Goal: Information Seeking & Learning: Learn about a topic

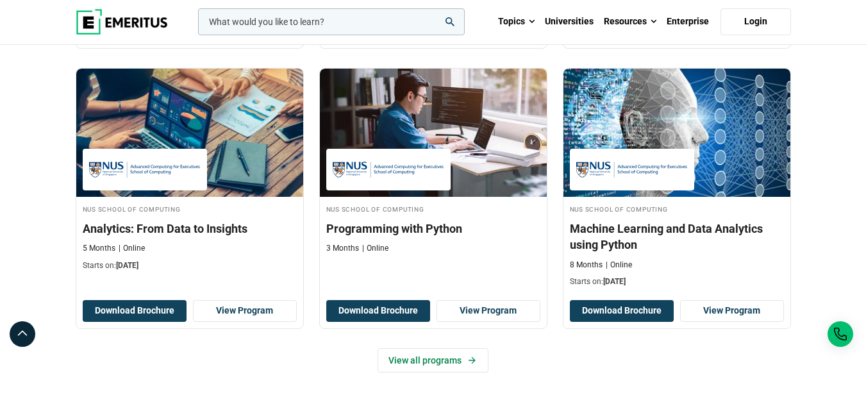
scroll to position [577, 0]
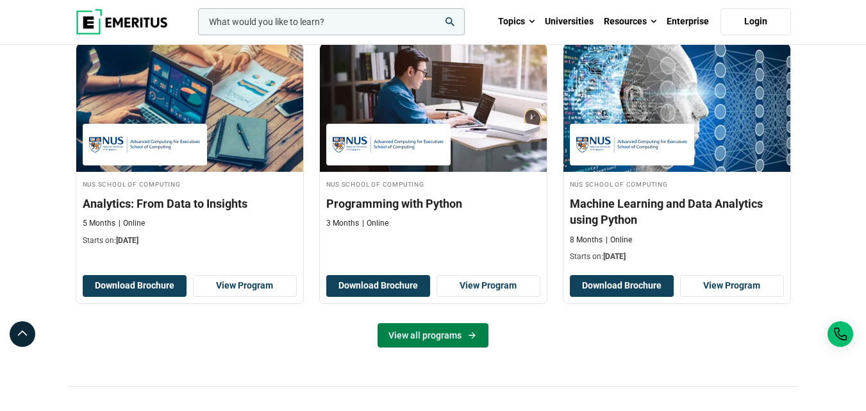
click at [465, 335] on link "View all programs" at bounding box center [433, 335] width 111 height 24
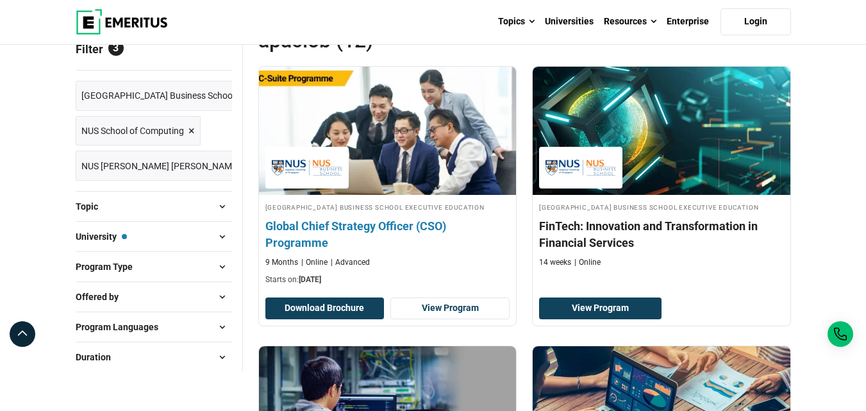
scroll to position [192, 0]
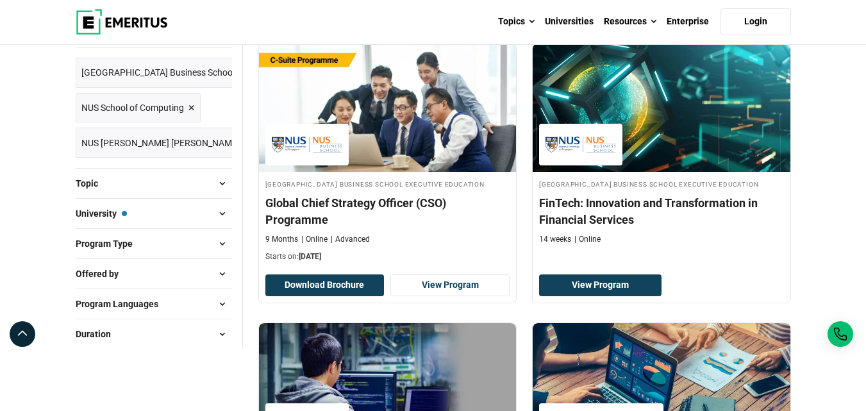
click at [222, 329] on span at bounding box center [222, 333] width 19 height 19
click at [226, 294] on div "Program Languages English ( 12 )" at bounding box center [154, 303] width 156 height 30
click at [228, 304] on span at bounding box center [222, 303] width 19 height 19
click at [224, 272] on span at bounding box center [222, 273] width 19 height 19
click at [214, 237] on span at bounding box center [222, 243] width 19 height 19
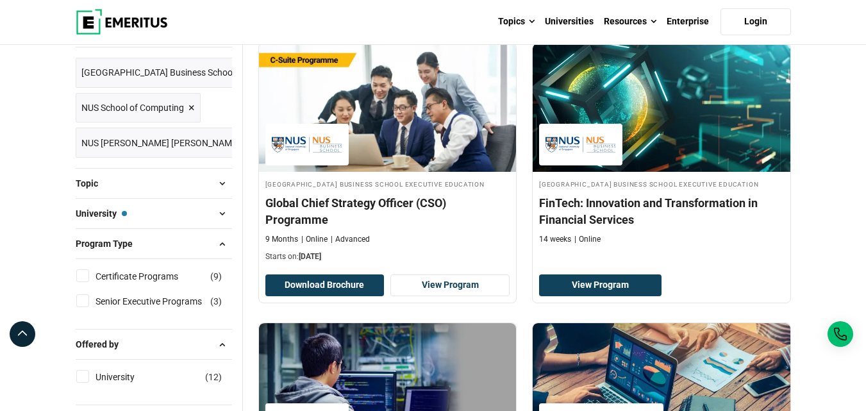
click at [217, 204] on span at bounding box center [222, 213] width 19 height 19
click at [221, 185] on span at bounding box center [222, 183] width 19 height 19
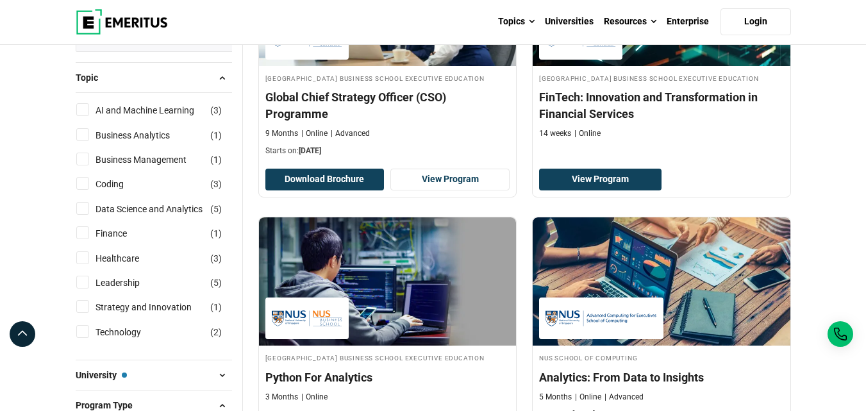
scroll to position [321, 0]
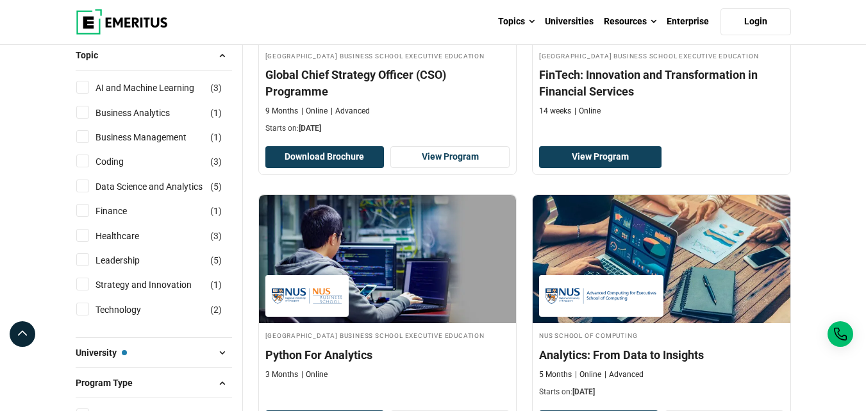
click at [85, 215] on input "Finance ( 1 )" at bounding box center [82, 210] width 13 height 13
checkbox input "true"
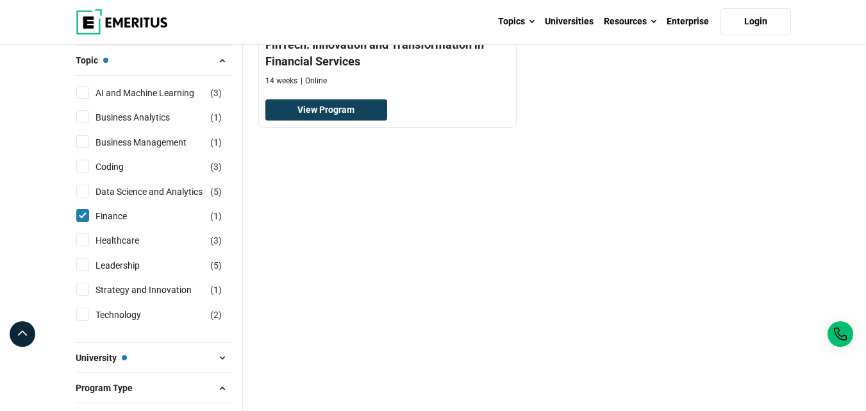
scroll to position [128, 0]
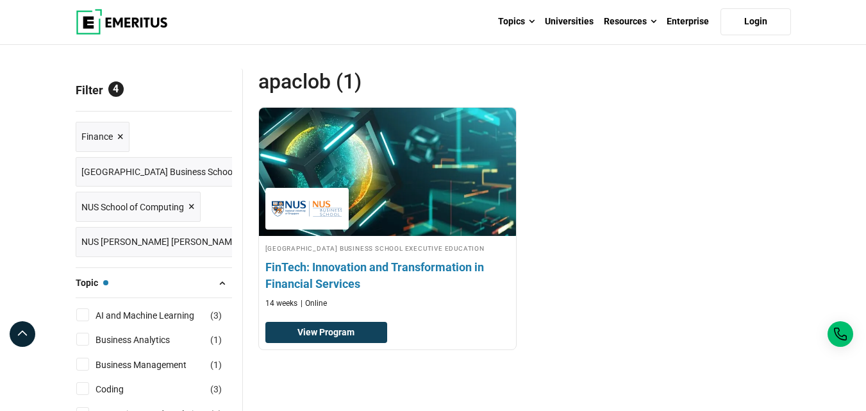
click at [421, 286] on h4 "FinTech: Innovation and Transformation in Financial Services" at bounding box center [387, 275] width 245 height 32
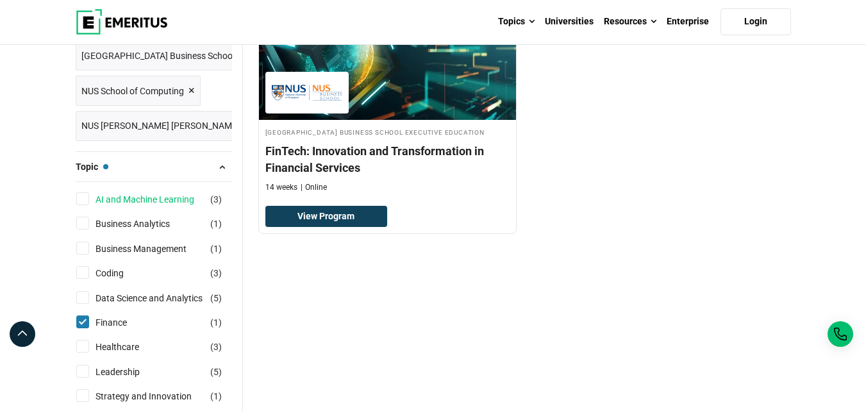
scroll to position [256, 0]
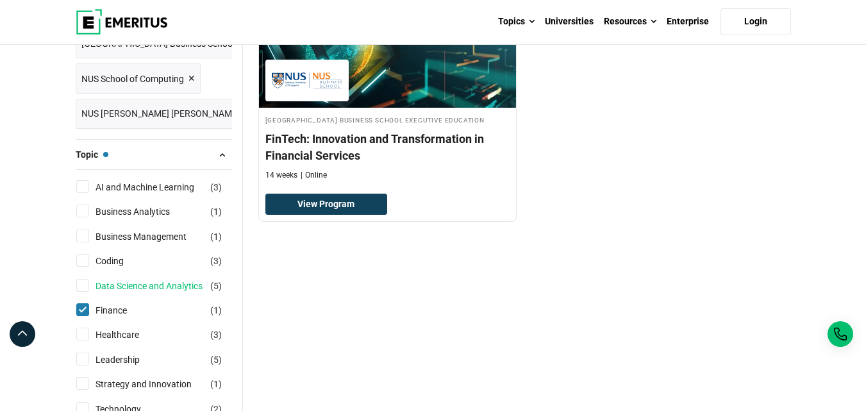
click at [128, 283] on link "Data Science and Analytics" at bounding box center [162, 286] width 133 height 14
checkbox input "true"
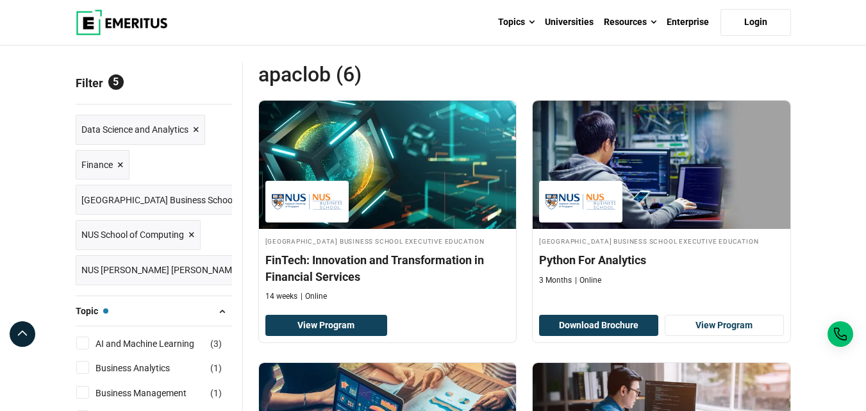
scroll to position [256, 0]
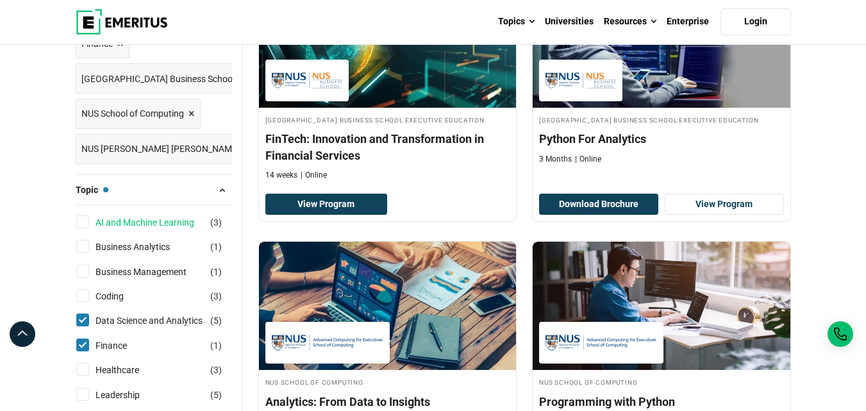
click at [140, 226] on link "AI and Machine Learning" at bounding box center [158, 222] width 124 height 14
checkbox input "true"
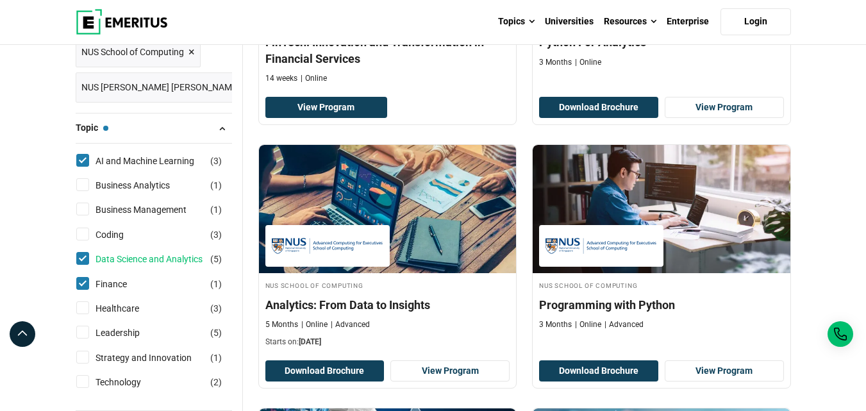
scroll to position [385, 0]
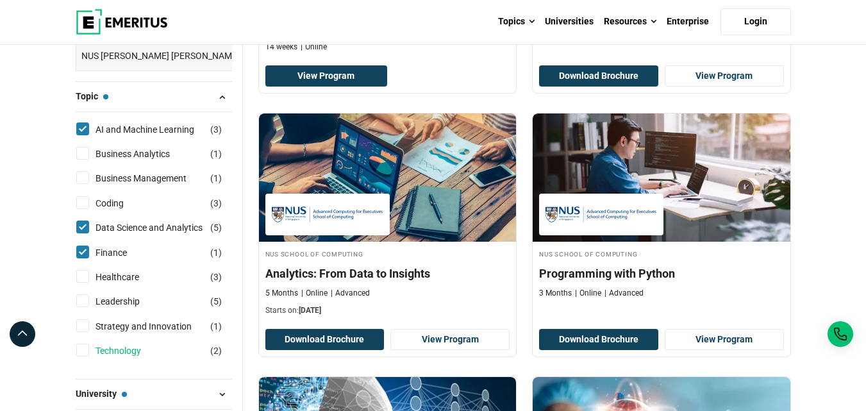
click at [142, 351] on link "Technology" at bounding box center [131, 351] width 71 height 14
checkbox input "true"
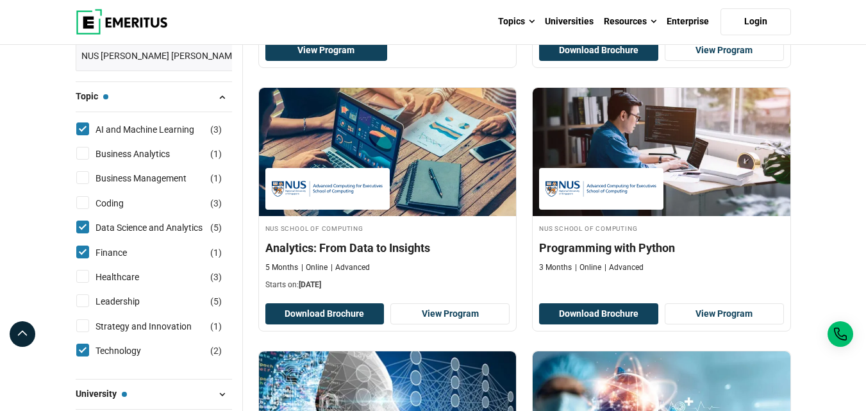
click at [158, 317] on li "Strategy and Innovation ( 1 )" at bounding box center [154, 326] width 156 height 24
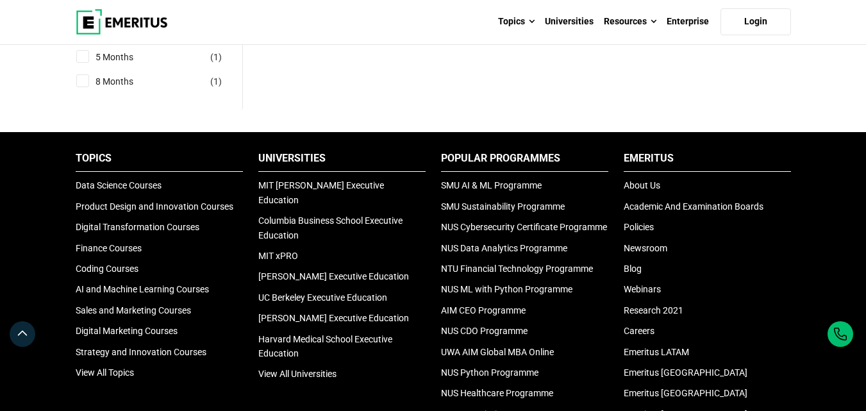
scroll to position [769, 0]
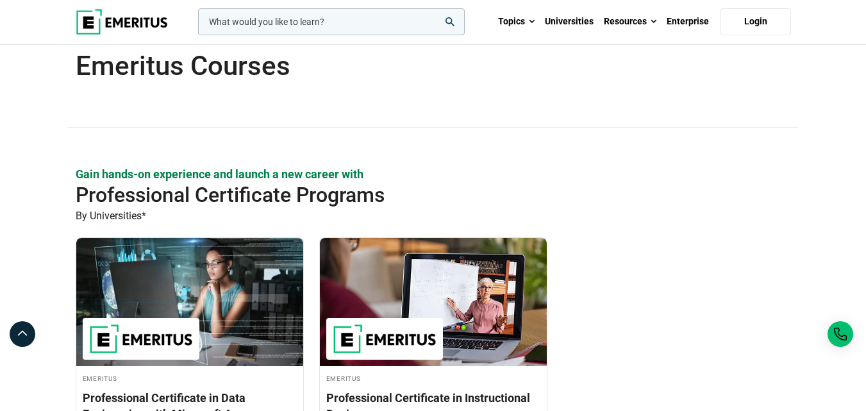
scroll to position [192, 0]
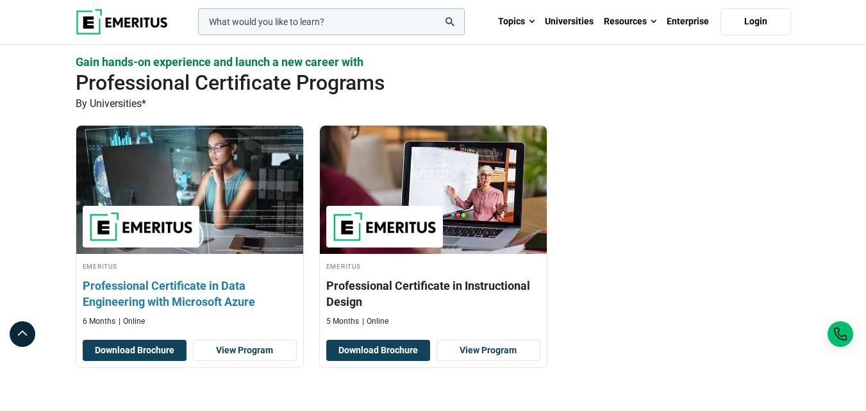
click at [187, 288] on h3 "Professional Certificate in Data Engineering with Microsoft Azure" at bounding box center [190, 294] width 214 height 32
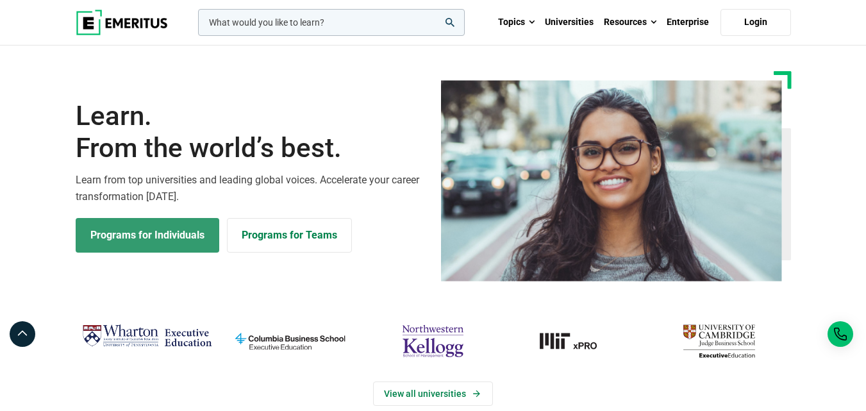
click at [112, 229] on link "Programs for Individuals" at bounding box center [148, 235] width 144 height 35
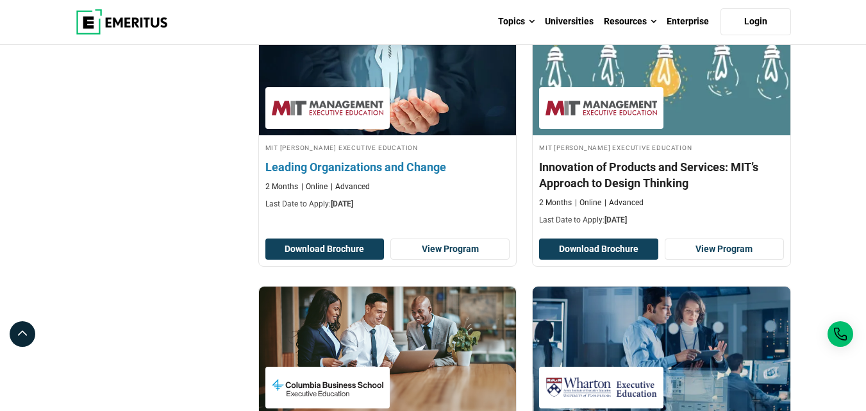
scroll to position [128, 0]
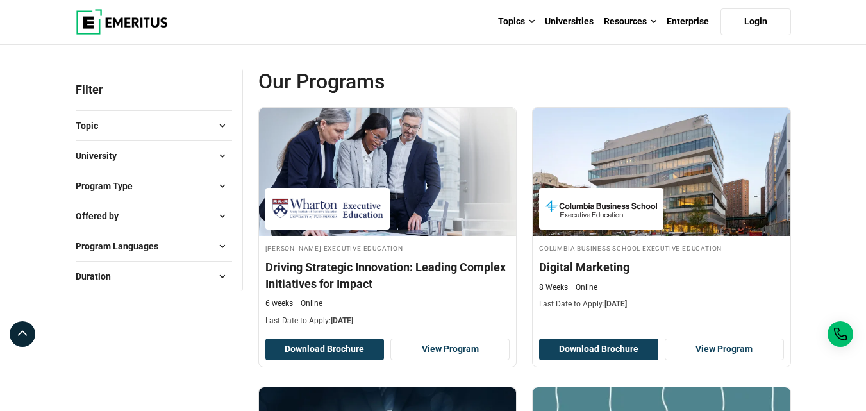
click at [214, 124] on span at bounding box center [222, 125] width 19 height 19
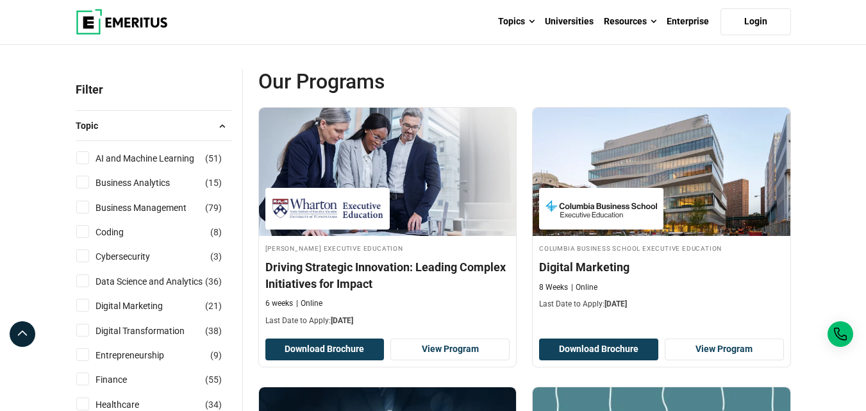
click at [78, 157] on input "AI and Machine Learning ( 51 )" at bounding box center [82, 157] width 13 height 13
checkbox input "true"
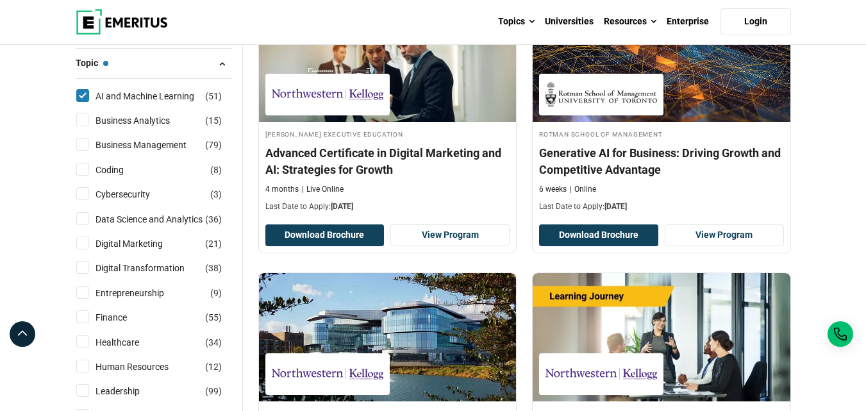
scroll to position [321, 0]
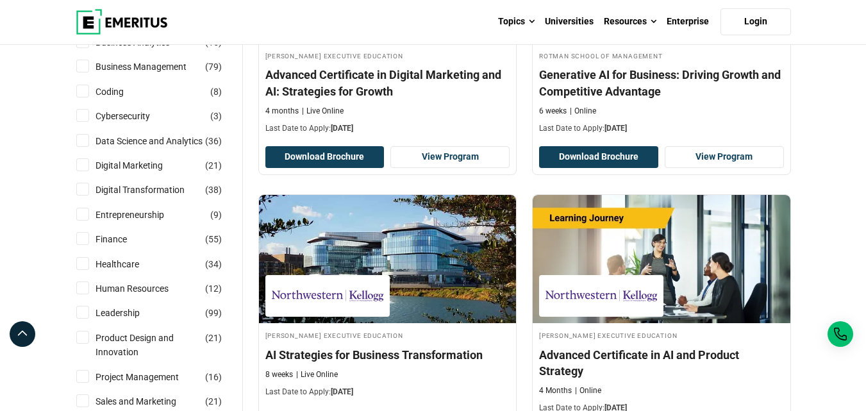
click at [82, 237] on input "Finance ( 55 )" at bounding box center [82, 238] width 13 height 13
checkbox input "true"
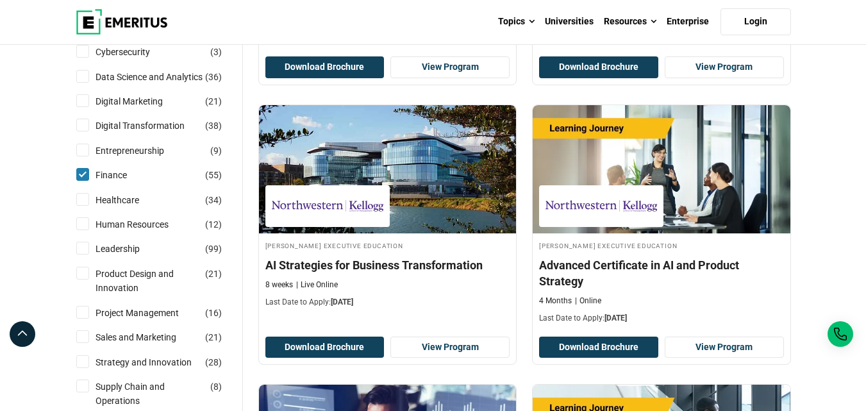
scroll to position [449, 0]
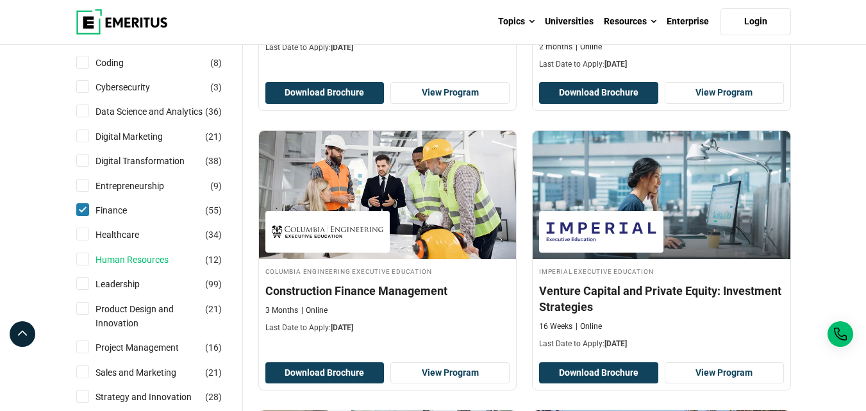
scroll to position [513, 0]
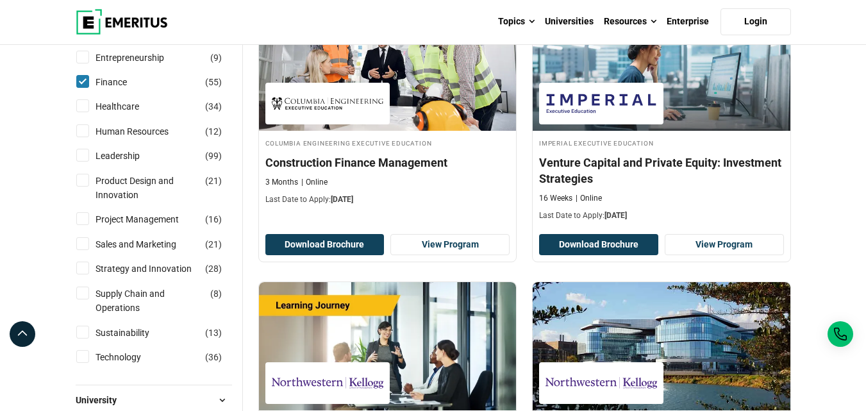
click at [87, 356] on input "Technology ( 36 )" at bounding box center [82, 356] width 13 height 13
checkbox input "true"
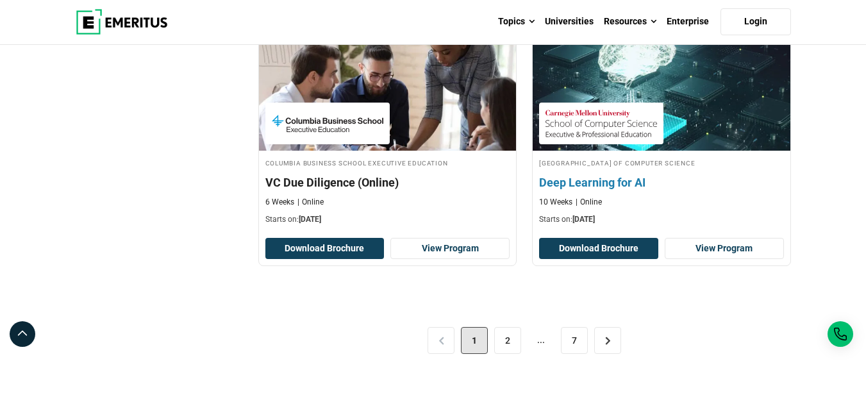
scroll to position [2692, 0]
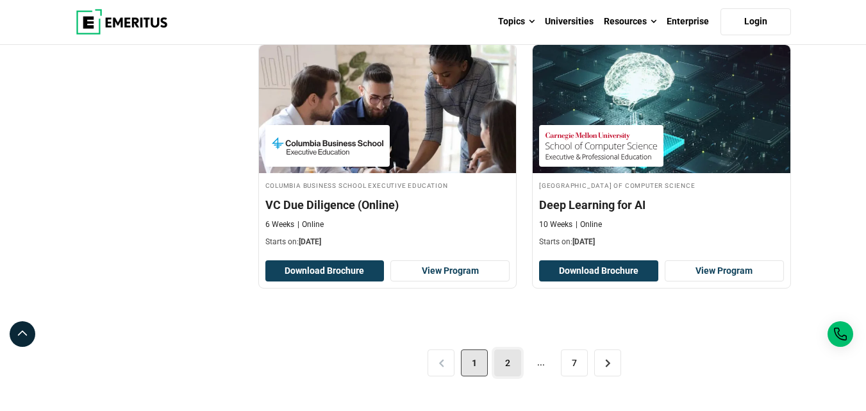
click at [506, 363] on link "2" at bounding box center [507, 362] width 27 height 27
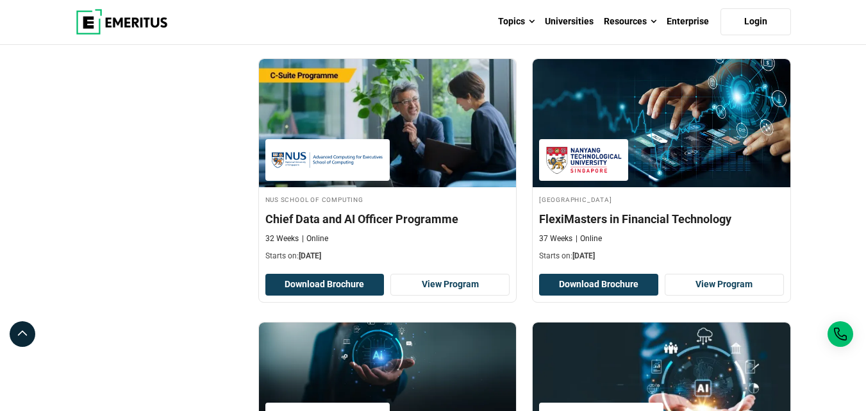
scroll to position [2372, 0]
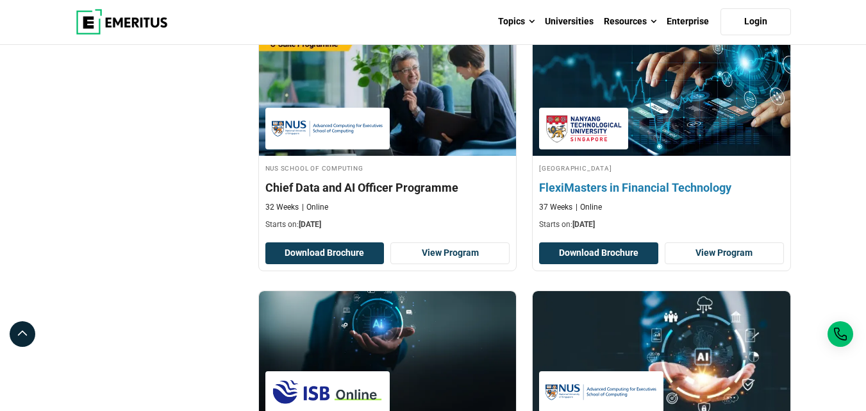
click at [679, 196] on h4 "FlexiMasters in Financial Technology" at bounding box center [661, 187] width 245 height 16
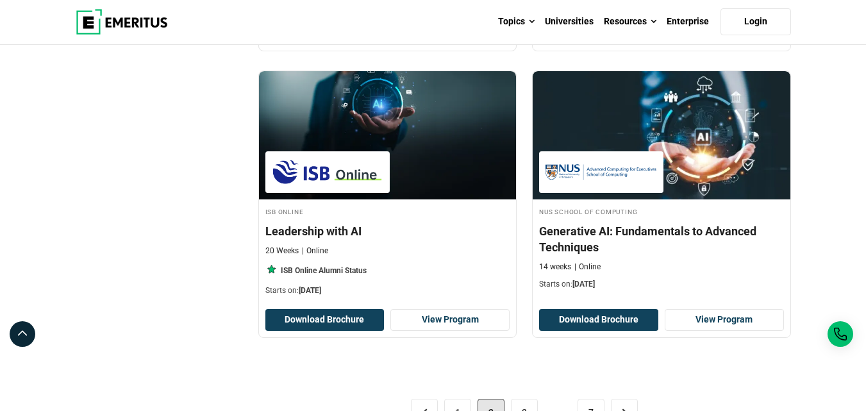
scroll to position [2628, 0]
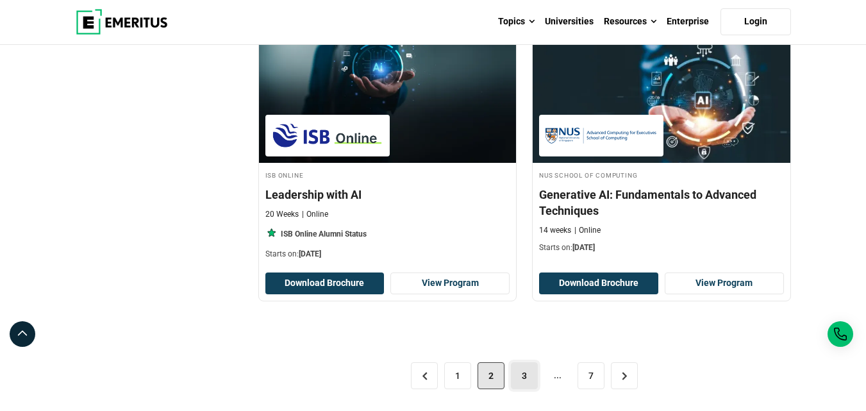
click at [520, 387] on link "3" at bounding box center [524, 375] width 27 height 27
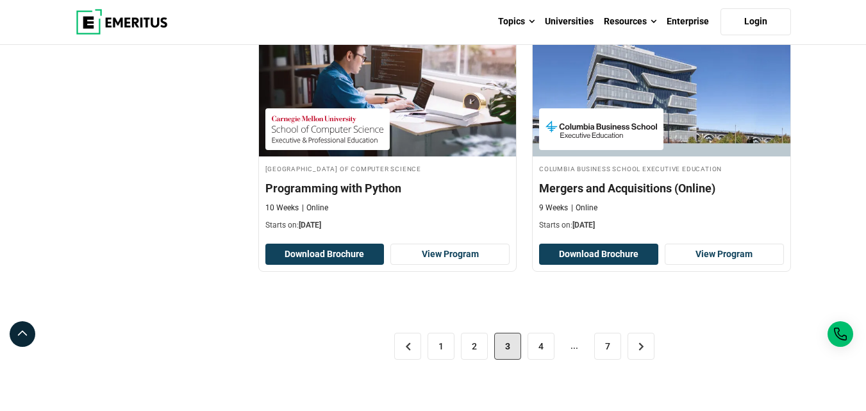
scroll to position [2756, 0]
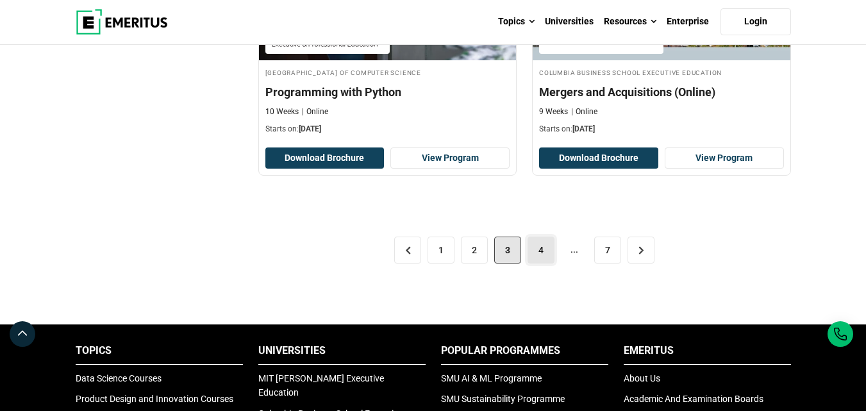
click at [538, 256] on link "4" at bounding box center [541, 250] width 27 height 27
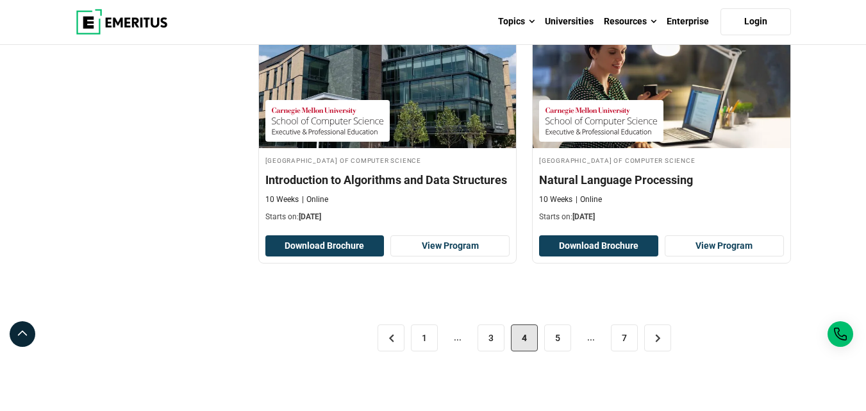
scroll to position [2756, 0]
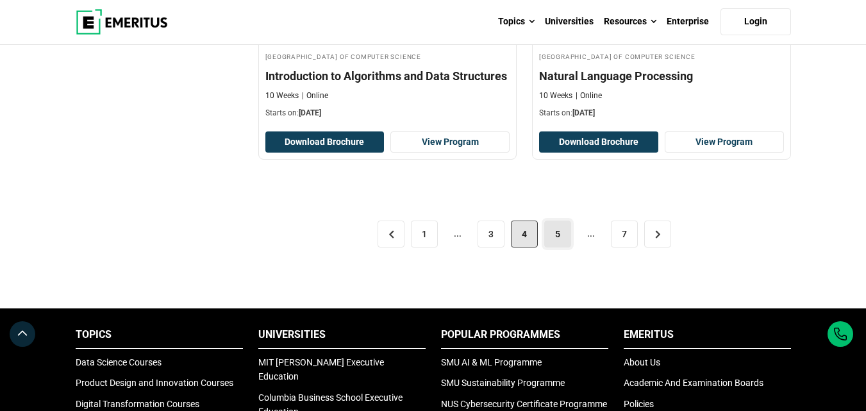
click at [561, 240] on link "5" at bounding box center [557, 234] width 27 height 27
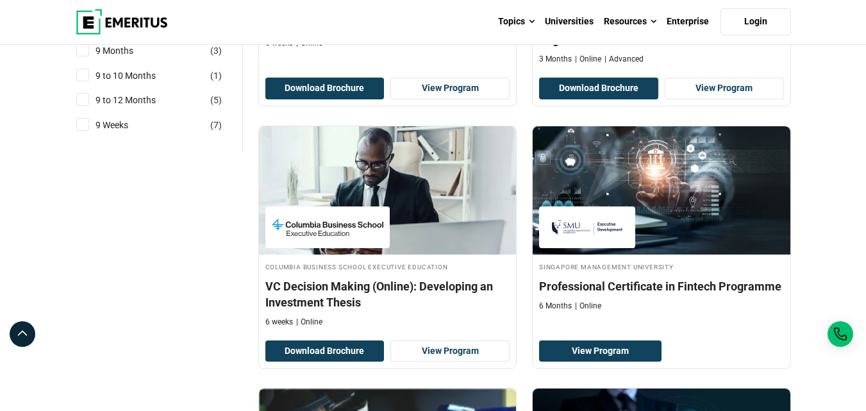
scroll to position [2244, 0]
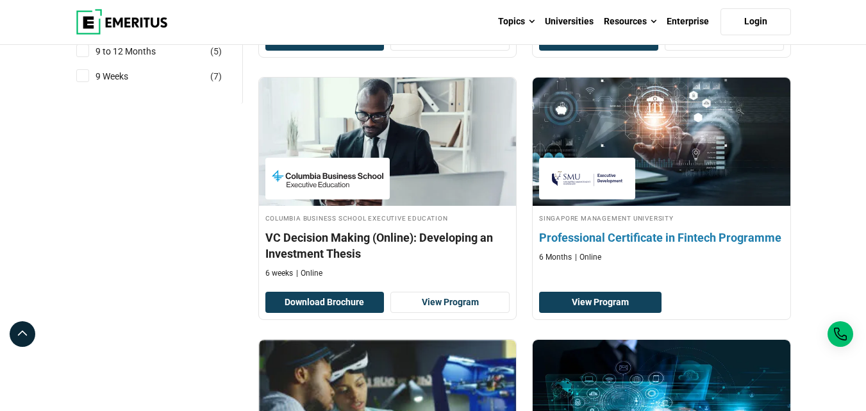
click at [618, 243] on h4 "Professional Certificate in Fintech Programme" at bounding box center [661, 237] width 245 height 16
click at [604, 158] on img at bounding box center [661, 141] width 283 height 141
click at [579, 306] on link "View Program" at bounding box center [600, 303] width 122 height 22
click at [641, 246] on h4 "Professional Certificate in Fintech Programme" at bounding box center [661, 237] width 245 height 16
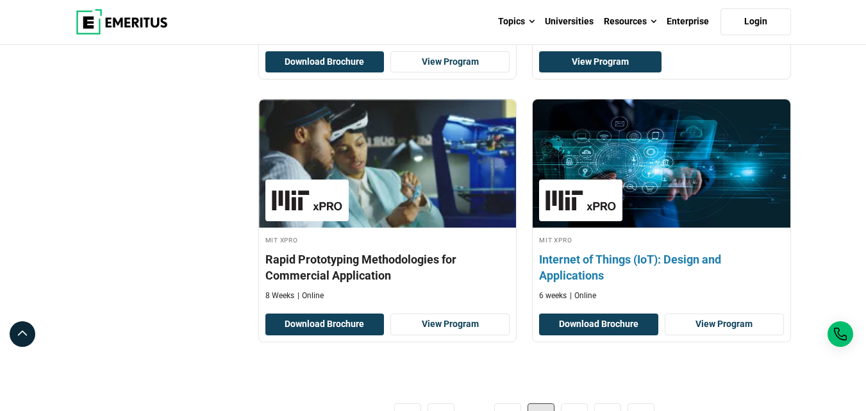
scroll to position [2564, 0]
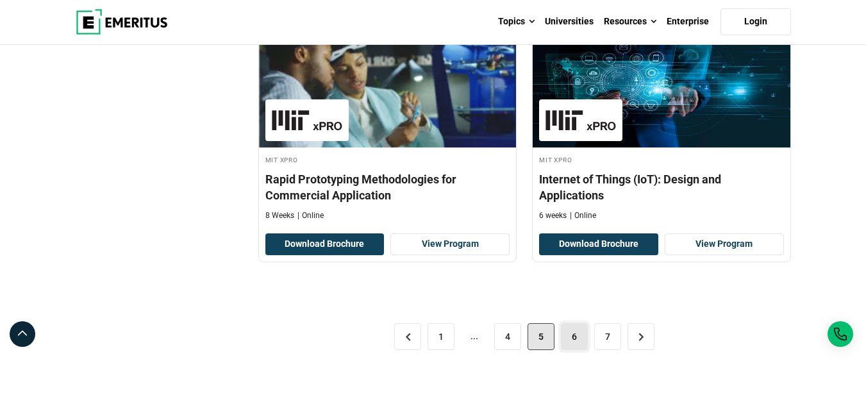
click at [574, 350] on link "6" at bounding box center [574, 336] width 27 height 27
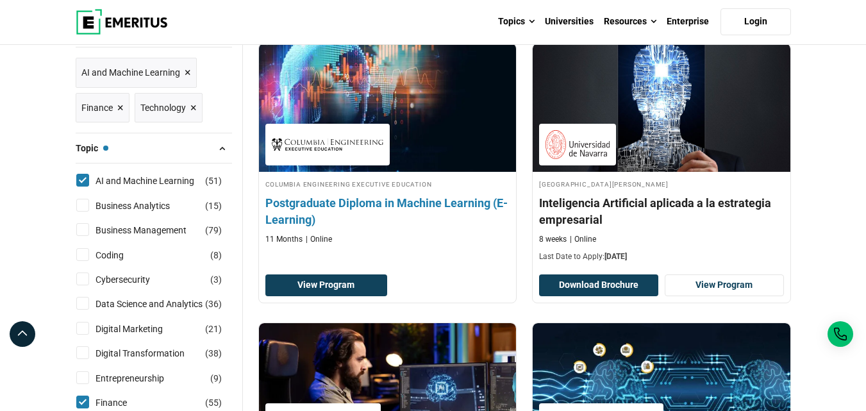
click at [444, 203] on h4 "Postgraduate Diploma in Machine Learning (E-Learning)" at bounding box center [387, 211] width 245 height 32
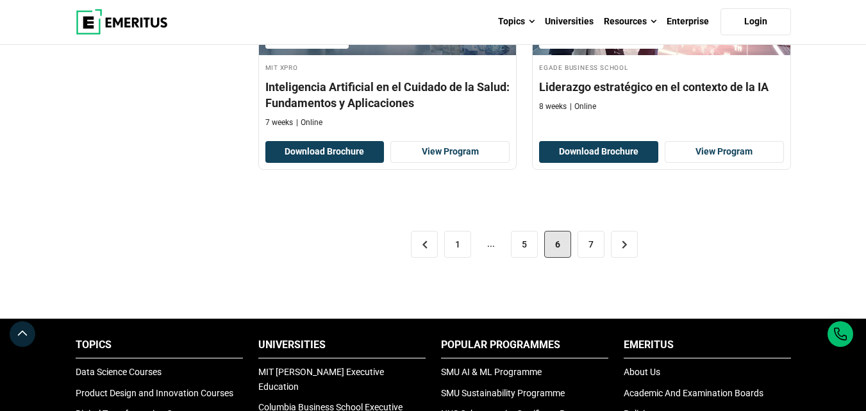
scroll to position [2821, 0]
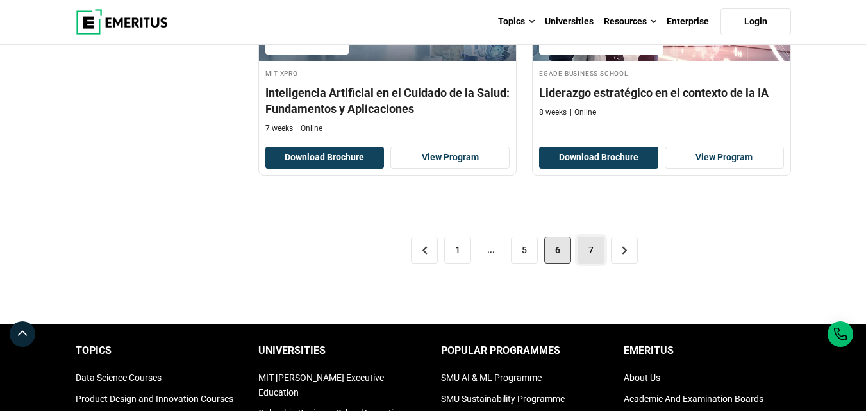
click at [597, 237] on link "7" at bounding box center [591, 250] width 27 height 27
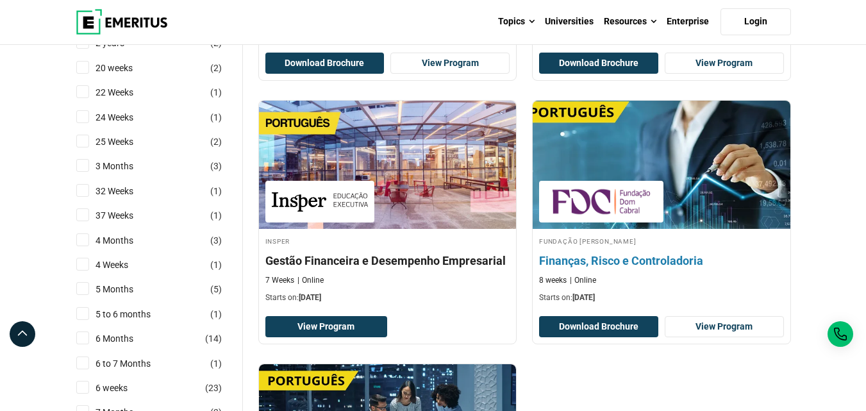
scroll to position [1603, 0]
